Goal: Obtain resource: Download file/media

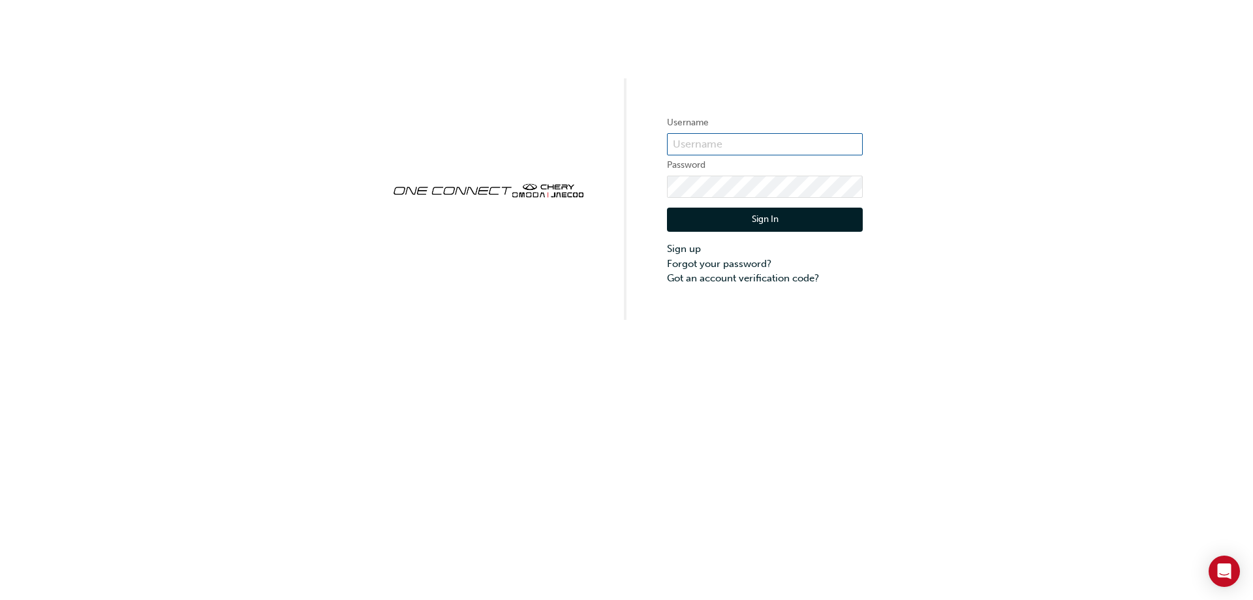
type input "CHAU0744"
click at [731, 217] on button "Sign In" at bounding box center [765, 220] width 196 height 25
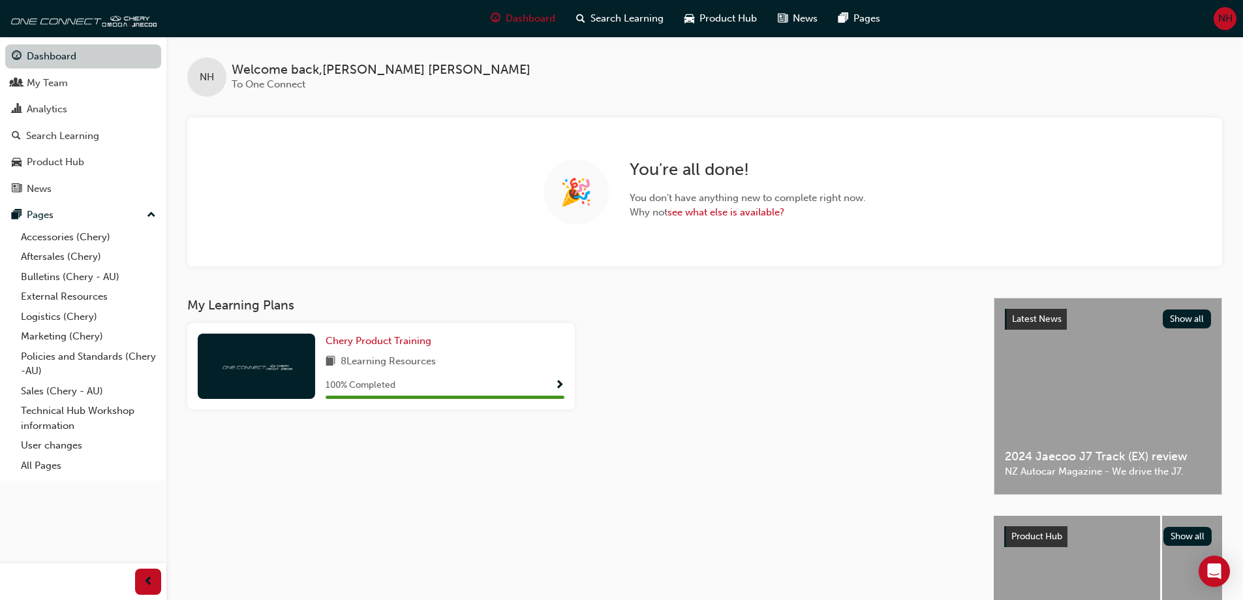
click at [73, 61] on link "Dashboard" at bounding box center [83, 56] width 156 height 24
click at [75, 238] on link "Accessories (Chery)" at bounding box center [89, 237] width 146 height 20
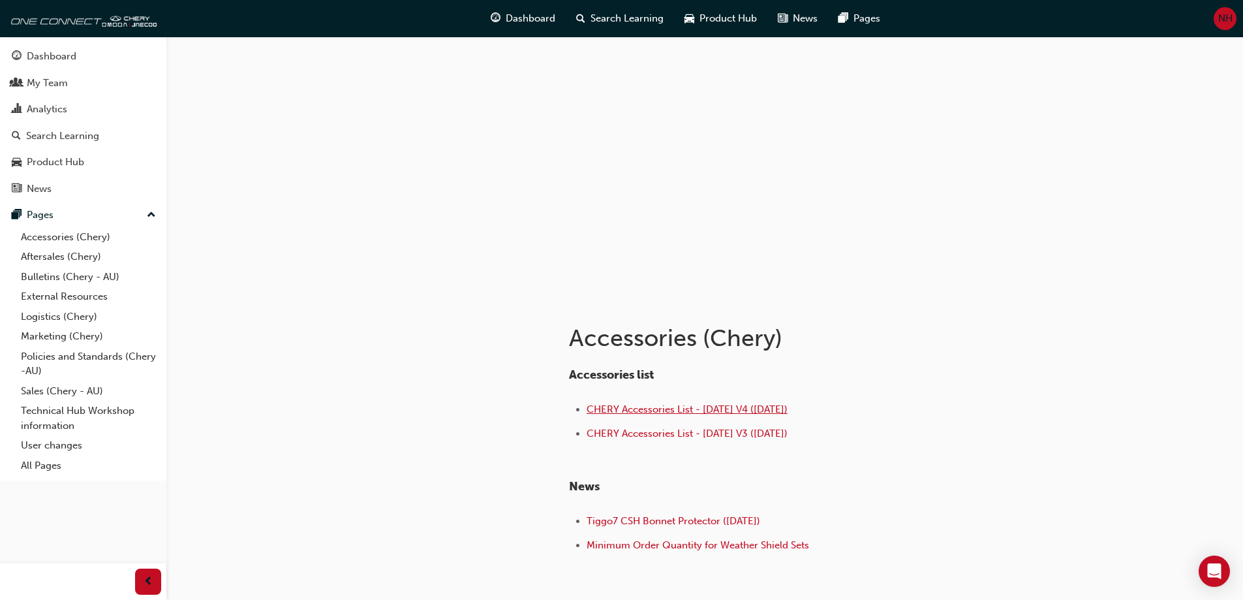
click at [698, 411] on span "CHERY Accessories List - [DATE] V4 ([DATE])" at bounding box center [687, 409] width 201 height 12
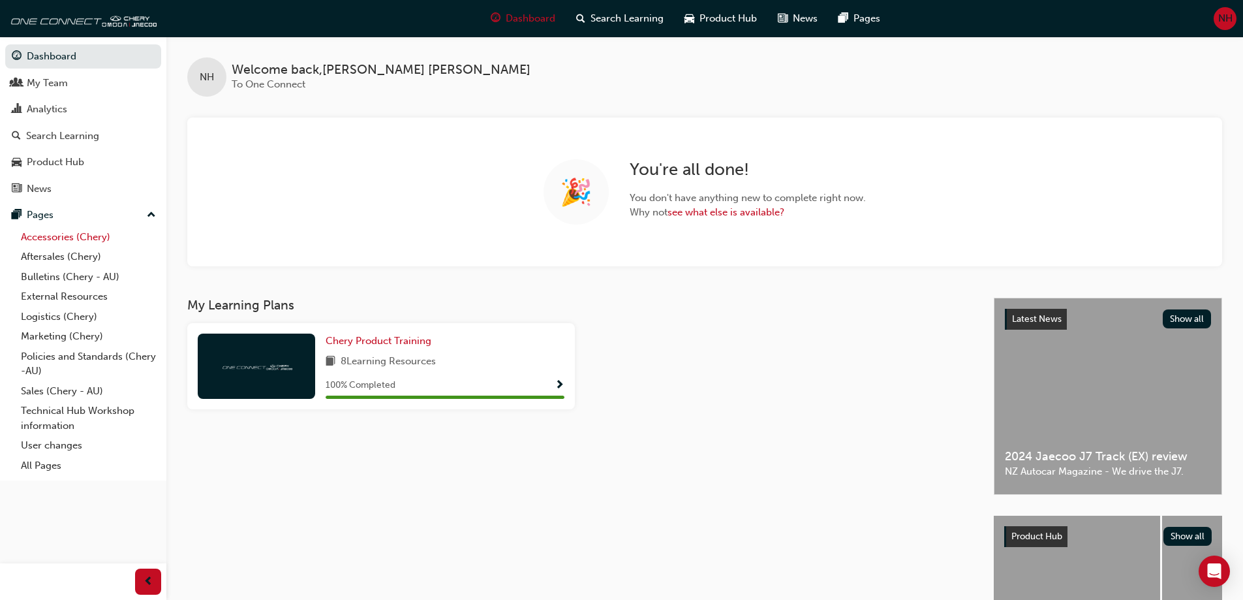
click at [70, 238] on link "Accessories (Chery)" at bounding box center [89, 237] width 146 height 20
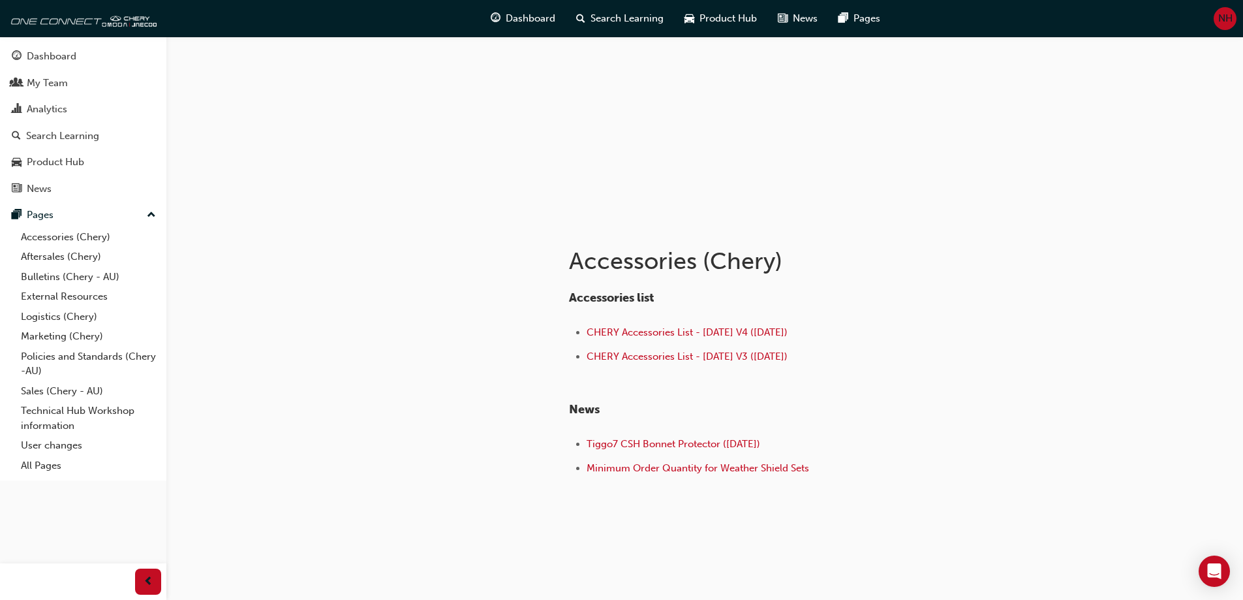
scroll to position [82, 0]
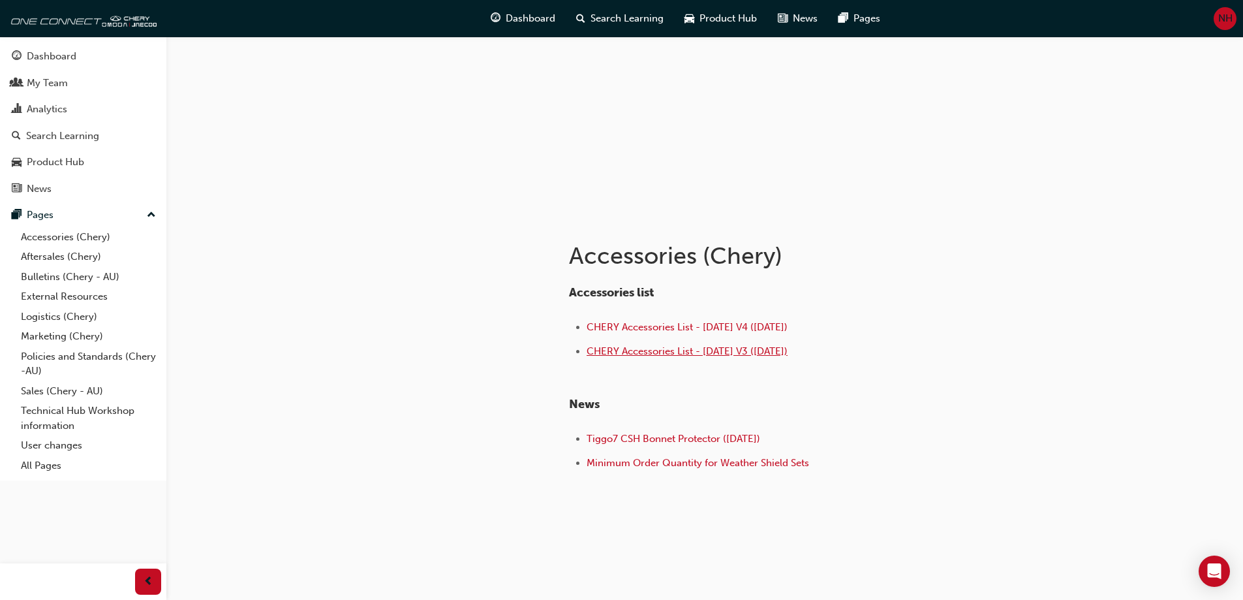
click at [658, 348] on span "CHERY Accessories List - [DATE] V3 ([DATE])" at bounding box center [687, 351] width 201 height 12
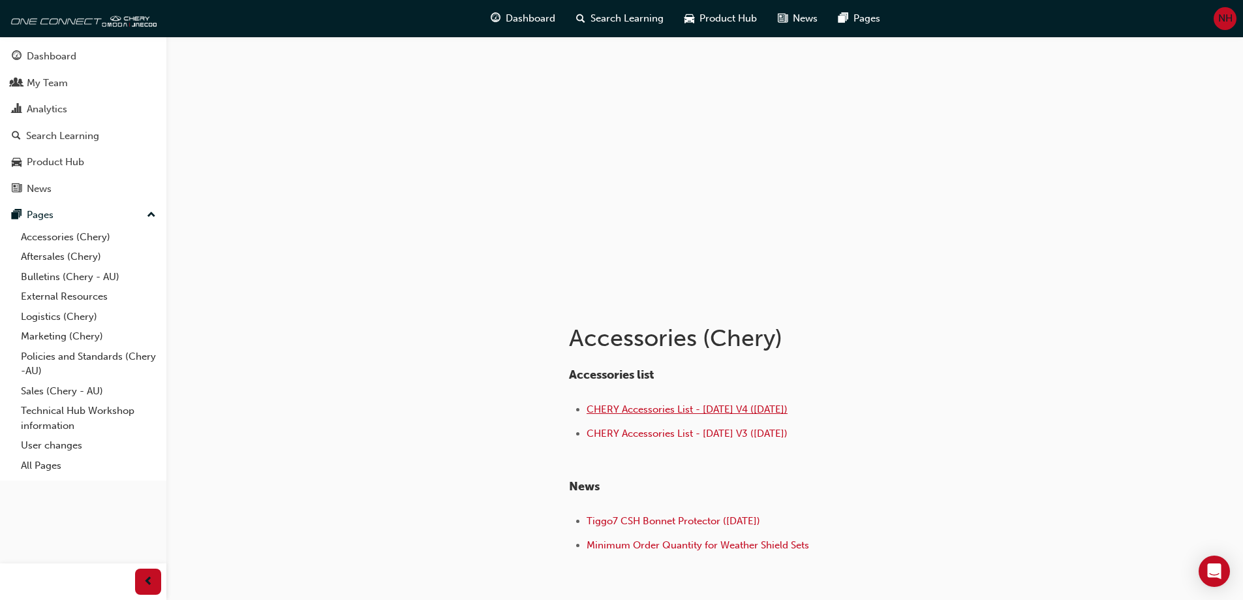
click at [658, 406] on span "CHERY Accessories List - [DATE] V4 ([DATE])" at bounding box center [687, 409] width 201 height 12
